Goal: Task Accomplishment & Management: Use online tool/utility

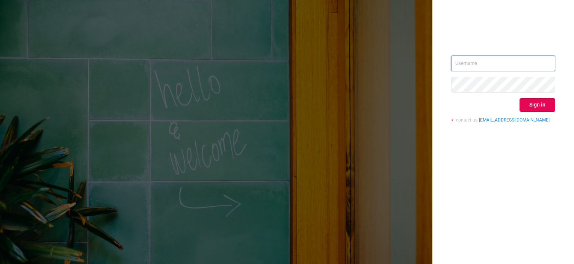
type input "[PERSON_NAME][EMAIL_ADDRESS][DOMAIN_NAME]"
click at [541, 105] on button "Sign in" at bounding box center [538, 105] width 36 height 14
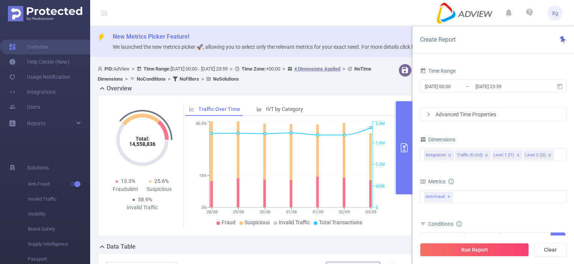
click at [540, 117] on div "Advanced Time Properties" at bounding box center [493, 114] width 146 height 13
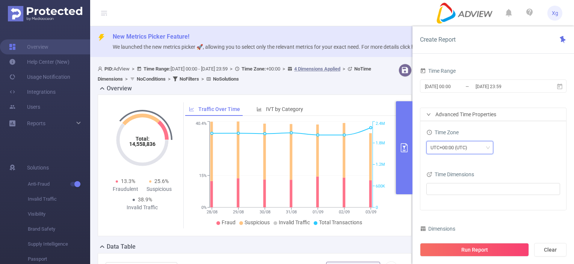
click at [472, 143] on div "UTC+00:00 (UTC)" at bounding box center [452, 148] width 42 height 12
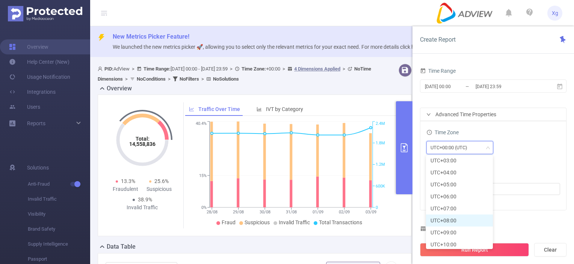
scroll to position [222, 0]
click at [461, 197] on li "UTC+08:00" at bounding box center [459, 194] width 67 height 12
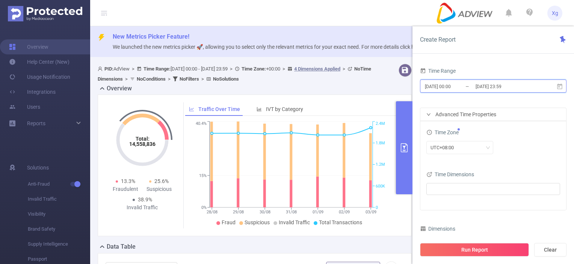
click at [559, 87] on icon at bounding box center [559, 86] width 7 height 7
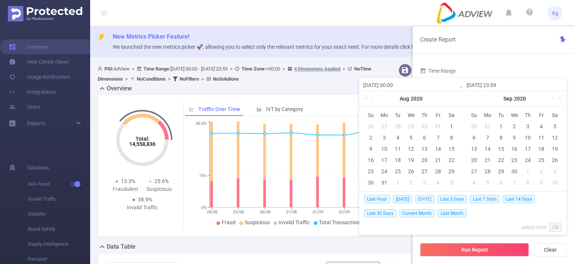
click at [430, 198] on span "[DATE]" at bounding box center [424, 199] width 19 height 8
type input "[DATE] 00:00"
type input "[DATE] 23:59"
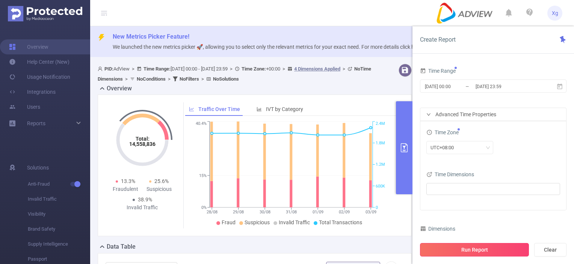
click at [472, 249] on button "Run Report" at bounding box center [474, 250] width 109 height 14
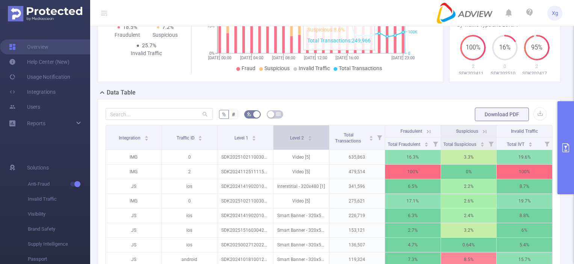
scroll to position [150, 0]
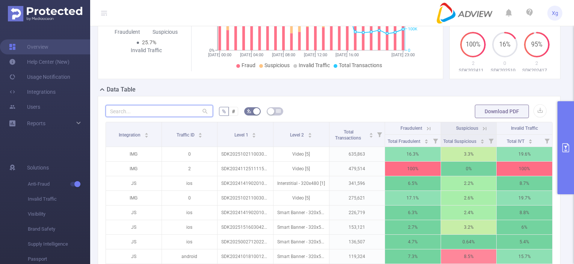
click at [181, 117] on input "text" at bounding box center [159, 111] width 107 height 12
paste input "sdk202516230404501icre8pibowv940"
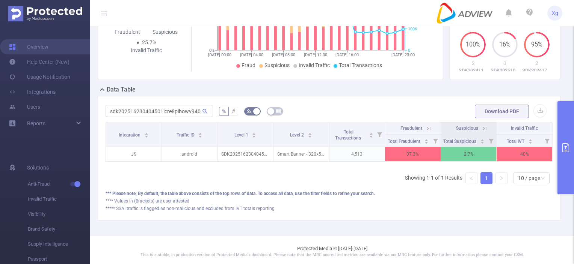
click at [425, 132] on icon at bounding box center [428, 128] width 7 height 7
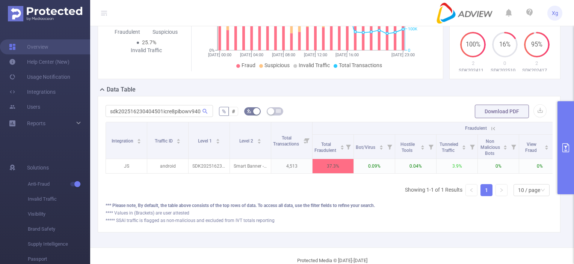
drag, startPoint x: 406, startPoint y: 184, endPoint x: 441, endPoint y: 184, distance: 34.2
click at [441, 178] on div "Integration Traffic ID Level 1 Level 2 Total Transactions Fraudulent Suspicious…" at bounding box center [329, 150] width 447 height 56
click at [437, 178] on div "Integration Traffic ID Level 1 Level 2 Total Transactions Fraudulent Suspicious…" at bounding box center [329, 150] width 447 height 56
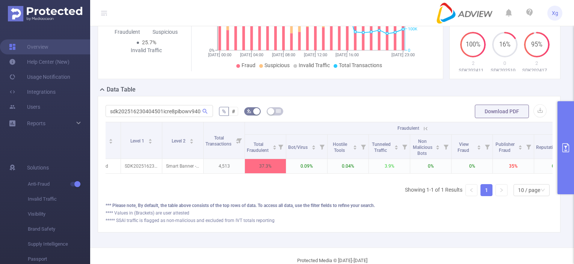
scroll to position [0, 68]
click at [453, 233] on div "sdk202516230404501icre8pibowv940 % # Download PDF Integration Traffic ID Level …" at bounding box center [329, 164] width 463 height 137
drag, startPoint x: 108, startPoint y: 116, endPoint x: 210, endPoint y: 111, distance: 101.6
click at [210, 111] on div "sdk202516230404501icre8pibowv940" at bounding box center [159, 111] width 107 height 15
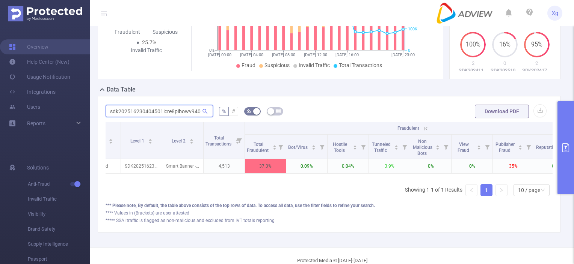
paste input "0019120826o4de6w501iwx9pt"
drag, startPoint x: 108, startPoint y: 115, endPoint x: 207, endPoint y: 124, distance: 99.6
click at [207, 119] on div "sdk20250019120826o4de6w501iwx9pt" at bounding box center [159, 111] width 107 height 15
paste input "31121110737f1coa13qoc0ngdv"
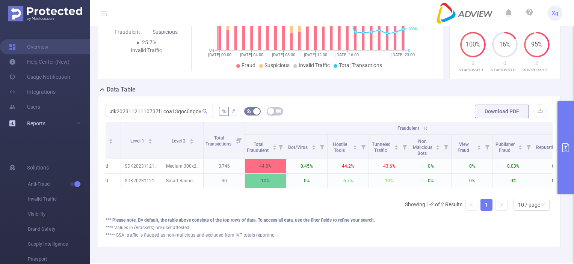
scroll to position [0, 0]
click at [334, 96] on div "Data Table" at bounding box center [332, 90] width 469 height 11
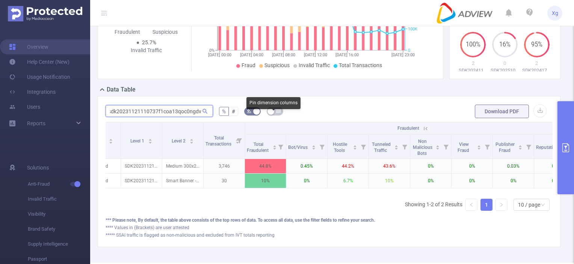
drag, startPoint x: 108, startPoint y: 117, endPoint x: 273, endPoint y: 118, distance: 165.7
click at [273, 118] on form "sdk20231121110737f1coa13qoc0ngdv % # Download PDF" at bounding box center [329, 111] width 447 height 15
paste input "52308110530c8wv8xk73qz81qz"
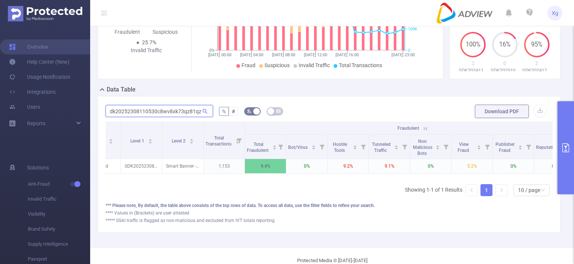
scroll to position [0, 68]
drag, startPoint x: 107, startPoint y: 117, endPoint x: 302, endPoint y: 119, distance: 195.0
click at [302, 119] on form "sdk20252308110530c8wv8xk73qz81qz % # Download PDF" at bounding box center [329, 111] width 447 height 15
paste input "0006120305qxnkl4hlmao449r"
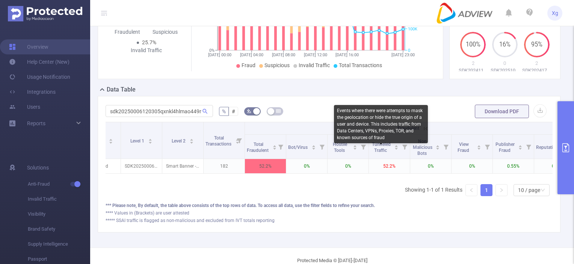
scroll to position [0, 0]
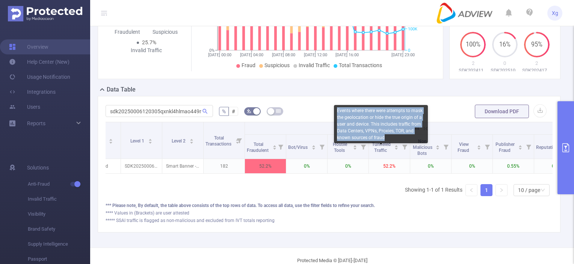
drag, startPoint x: 384, startPoint y: 137, endPoint x: 337, endPoint y: 108, distance: 54.8
click at [337, 108] on div "Events where there were attempts to mask the geolocation or hide the true origi…" at bounding box center [381, 124] width 94 height 38
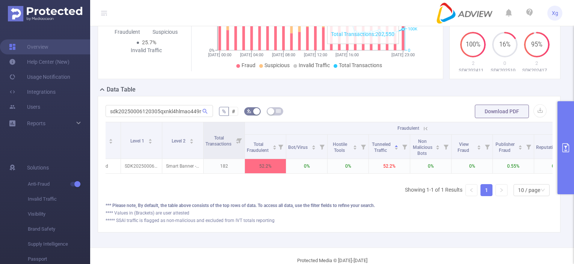
copy div "Events where there were attempts to mask the geolocation or hide the true origi…"
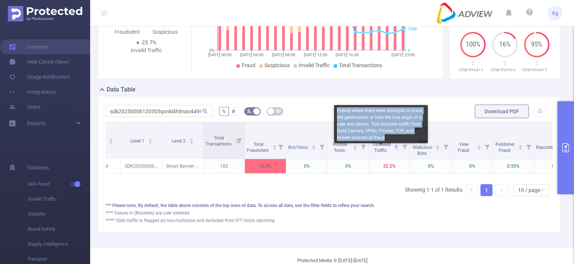
click at [388, 138] on div "Events where there were attempts to mask the geolocation or hide the true origi…" at bounding box center [381, 124] width 94 height 38
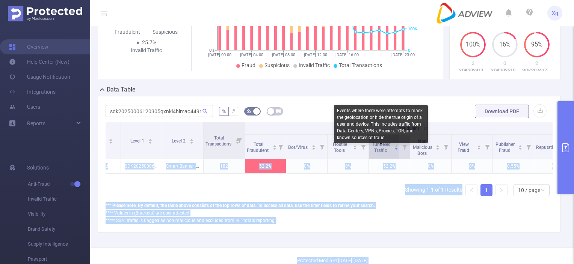
drag, startPoint x: 387, startPoint y: 138, endPoint x: 388, endPoint y: 154, distance: 16.5
click at [388, 154] on body "Xg Overview Help Center (New) Usage Notification Integrations Users Reports Sol…" at bounding box center [287, 132] width 574 height 264
click at [388, 154] on span "Tunneled Traffic" at bounding box center [381, 147] width 21 height 14
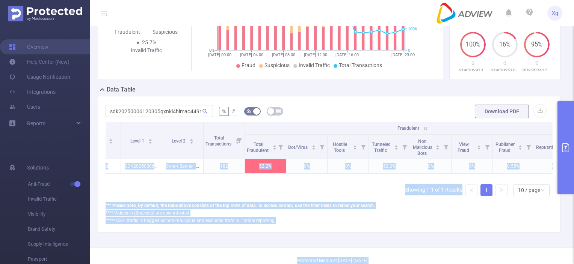
click at [388, 202] on div "Integration Traffic ID Level 1 Level 2 Total Transactions Fraudulent Suspicious…" at bounding box center [329, 162] width 447 height 80
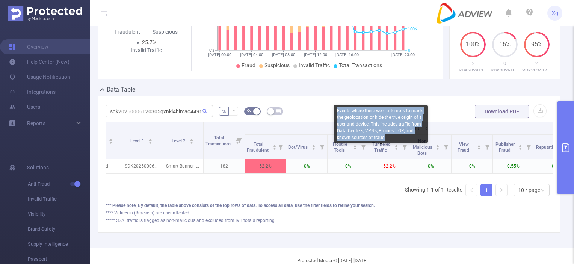
copy div "Events where there were attempts to mask the geolocation or hide the true origi…"
drag, startPoint x: 390, startPoint y: 136, endPoint x: 337, endPoint y: 111, distance: 58.3
click at [337, 111] on div "Events where there were attempts to mask the geolocation or hide the true origi…" at bounding box center [381, 124] width 94 height 38
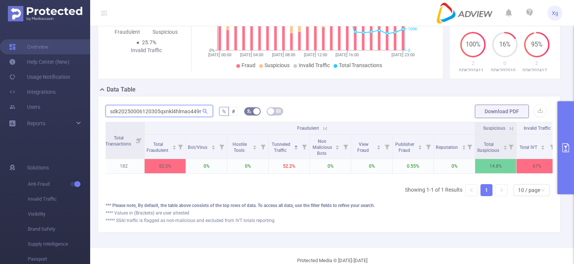
scroll to position [0, 0]
drag, startPoint x: 109, startPoint y: 115, endPoint x: 210, endPoint y: 115, distance: 100.7
click at [210, 115] on input "sdk20250006120305qxnkl4hlmao449r" at bounding box center [159, 111] width 107 height 12
paste input "text"
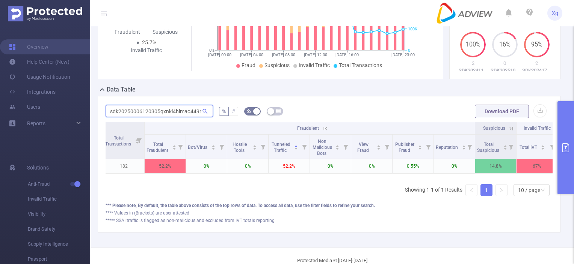
drag, startPoint x: 109, startPoint y: 119, endPoint x: 229, endPoint y: 120, distance: 119.5
click at [229, 119] on form "sdk20250006120305qxnkl4hlmao449r % # Download PDF" at bounding box center [329, 111] width 447 height 15
paste input "2308110509m9lxoozamuxvck0"
drag, startPoint x: 109, startPoint y: 118, endPoint x: 211, endPoint y: 114, distance: 102.6
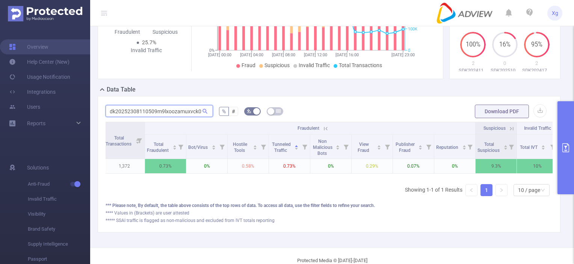
click at [211, 114] on input "sdk20252308110509m9lxoozamuxvck0" at bounding box center [159, 111] width 107 height 12
paste input "0710070639v2bua3bqn74p2sq"
click at [569, 110] on button "primary" at bounding box center [565, 147] width 17 height 93
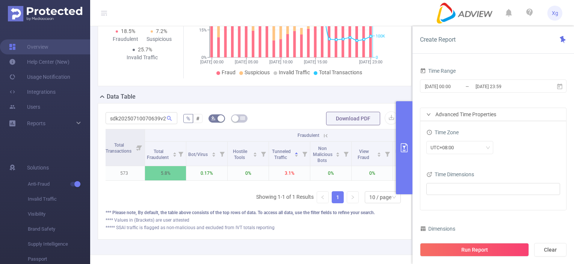
drag, startPoint x: 354, startPoint y: 231, endPoint x: 344, endPoint y: 231, distance: 9.8
click at [354, 231] on div "***** SSAI traffic is flagged as non-malicious and excluded from IVT totals rep…" at bounding box center [255, 228] width 298 height 7
drag, startPoint x: 108, startPoint y: 119, endPoint x: 206, endPoint y: 119, distance: 98.0
click at [206, 119] on form "sdk20250710070639v2bua3bqn74p2sq % # Download PDF" at bounding box center [255, 118] width 298 height 15
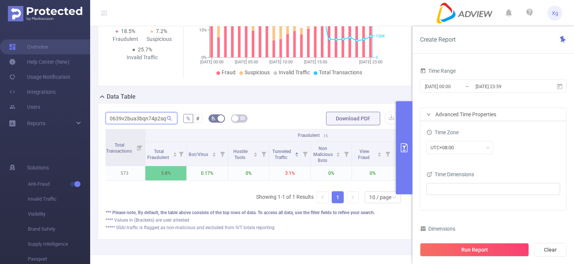
paste input "7070550k51r5jczrvtu3z3"
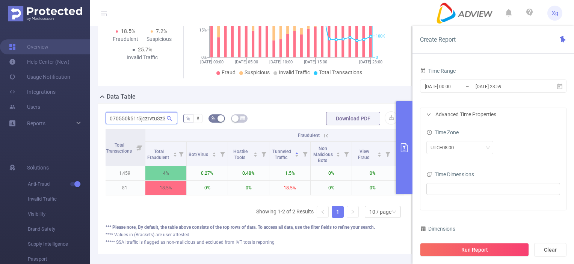
scroll to position [0, 33]
drag, startPoint x: 406, startPoint y: 133, endPoint x: 385, endPoint y: 128, distance: 20.9
click at [406, 133] on button "primary" at bounding box center [404, 147] width 17 height 93
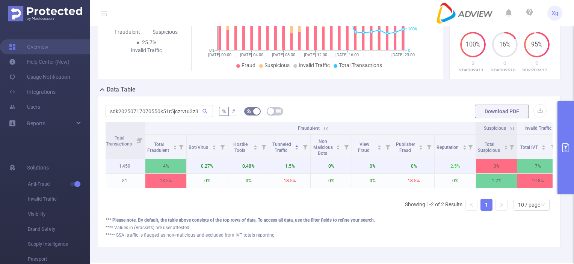
scroll to position [0, 167]
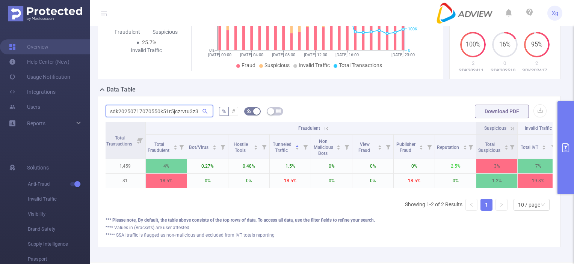
drag, startPoint x: 107, startPoint y: 120, endPoint x: 288, endPoint y: 127, distance: 180.8
click at [288, 127] on div "sdk20250717070550k51r5jczrvtu3z3 % # Download PDF Integration Traffic ID Level …" at bounding box center [329, 171] width 447 height 135
paste input "2108090507omso0u5mdfrty5u"
type input "sdk20252108090507omso0u5mdfrty5u"
